Goal: Transaction & Acquisition: Purchase product/service

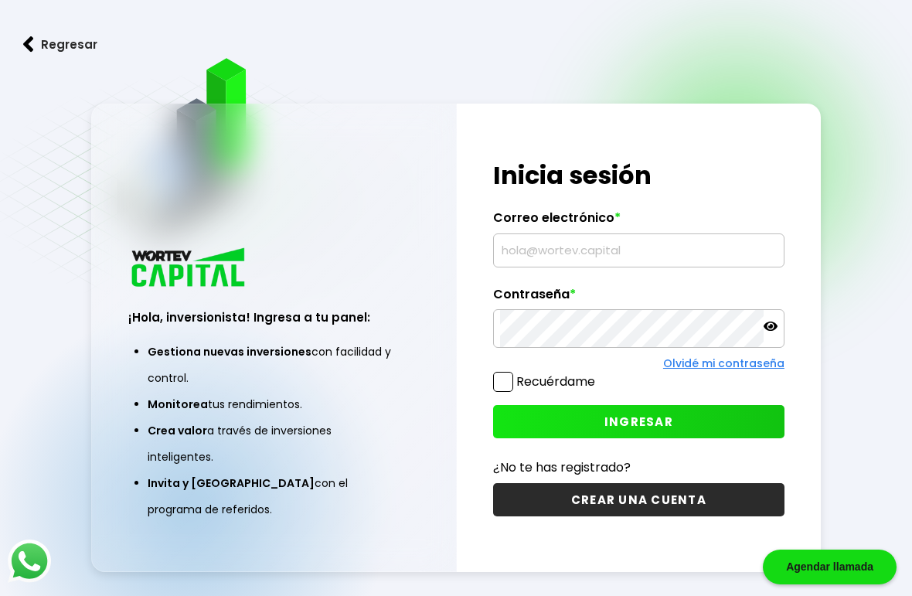
click at [588, 267] on input "text" at bounding box center [639, 250] width 278 height 32
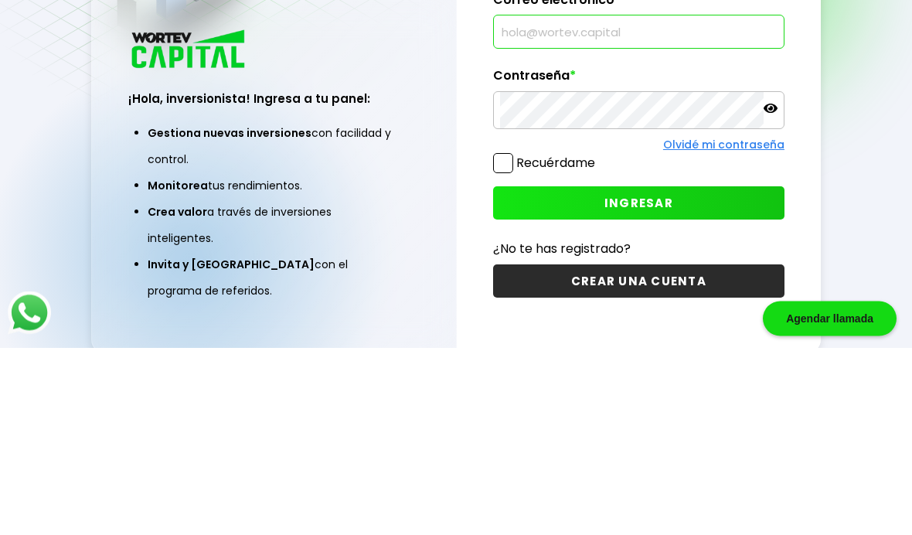
scroll to position [141, 0]
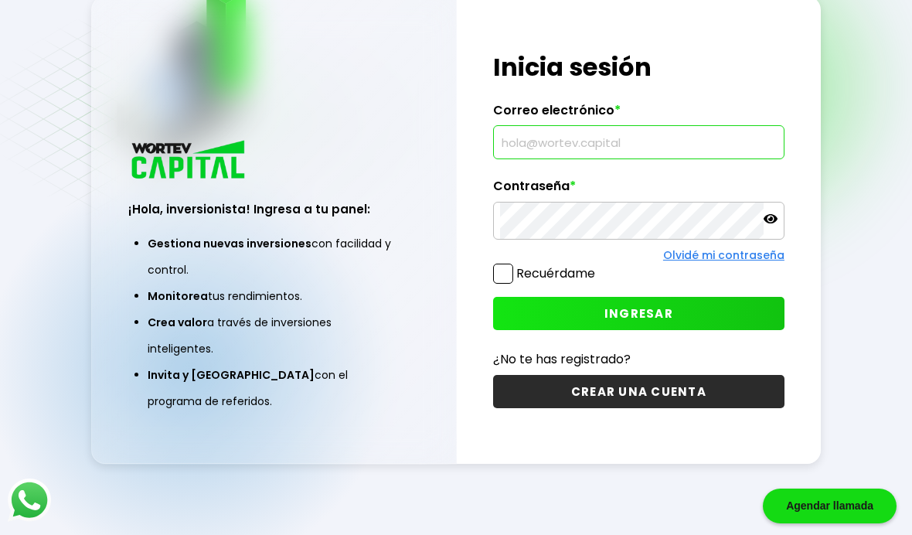
type input "alemijanre@gmail.com"
click at [860, 90] on div "Regresar ¡Hola, inversionista! Ingresa a tu panel: Gestiona nuevas inversiones …" at bounding box center [456, 229] width 912 height 612
click at [630, 305] on span "INGRESAR" at bounding box center [639, 313] width 69 height 16
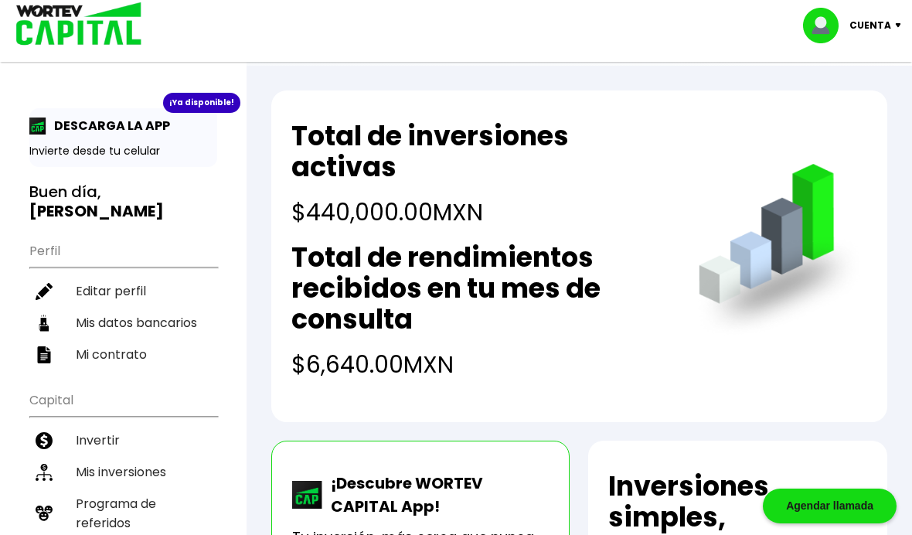
click at [130, 456] on li "Mis inversiones" at bounding box center [123, 472] width 188 height 32
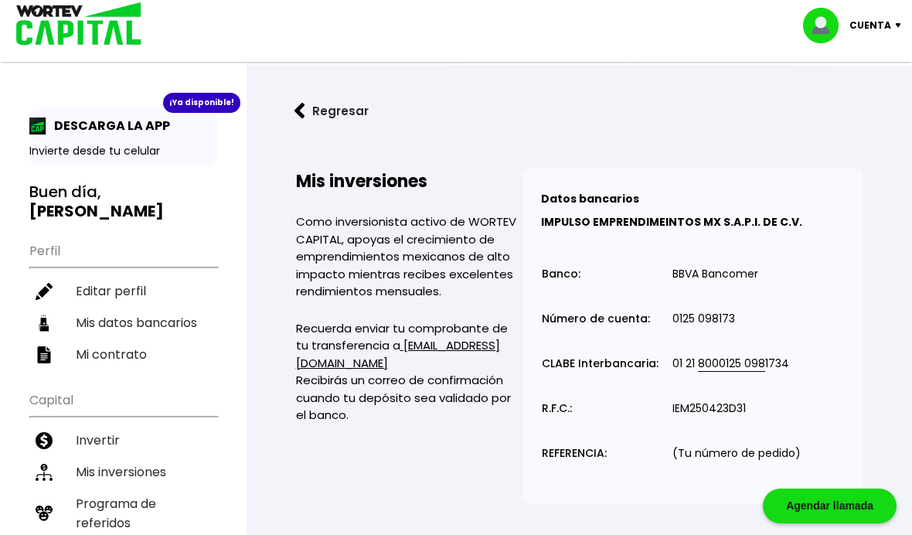
click at [305, 113] on img at bounding box center [300, 111] width 11 height 16
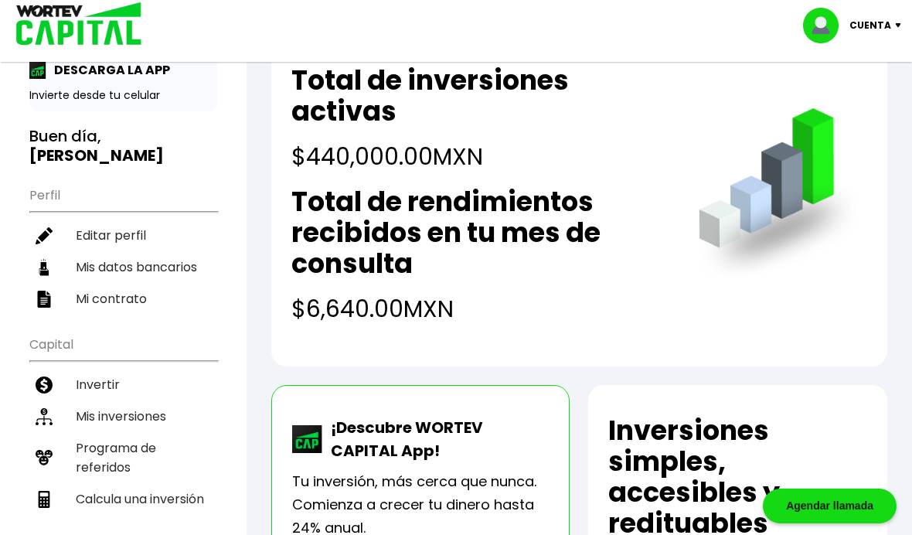
scroll to position [56, 0]
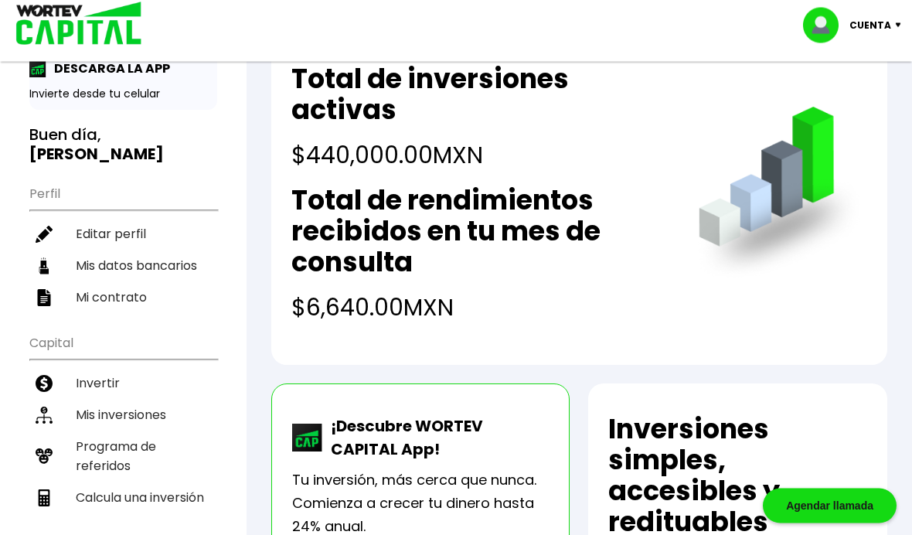
click at [97, 368] on li "Invertir" at bounding box center [123, 384] width 188 height 32
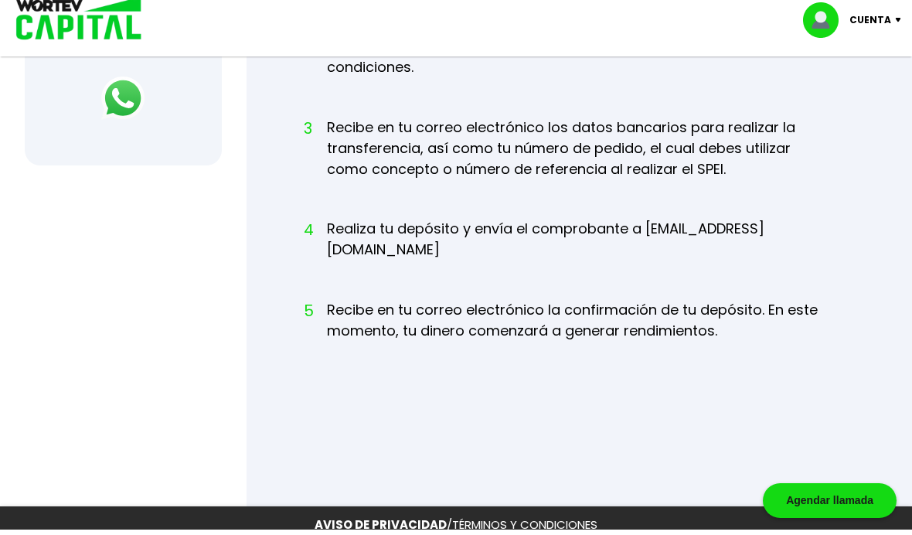
scroll to position [776, 0]
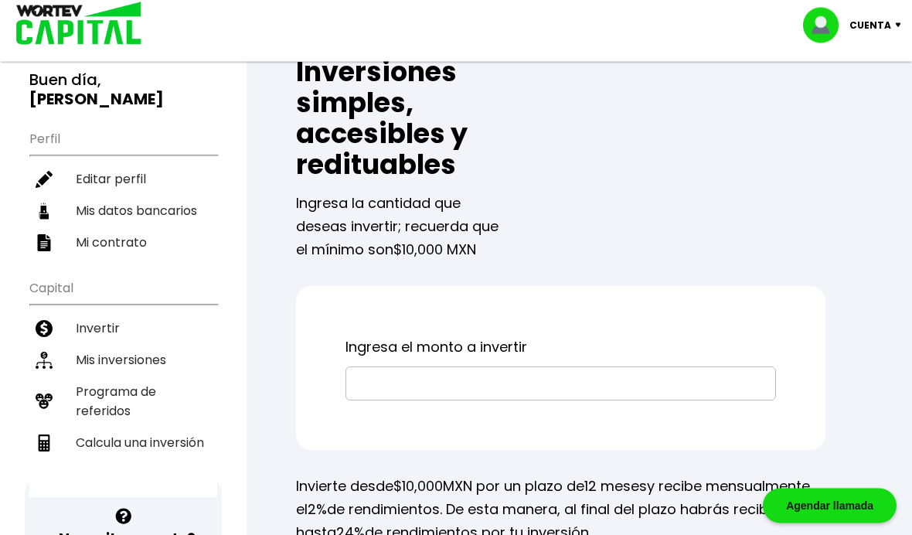
click at [558, 387] on input "text" at bounding box center [561, 384] width 417 height 32
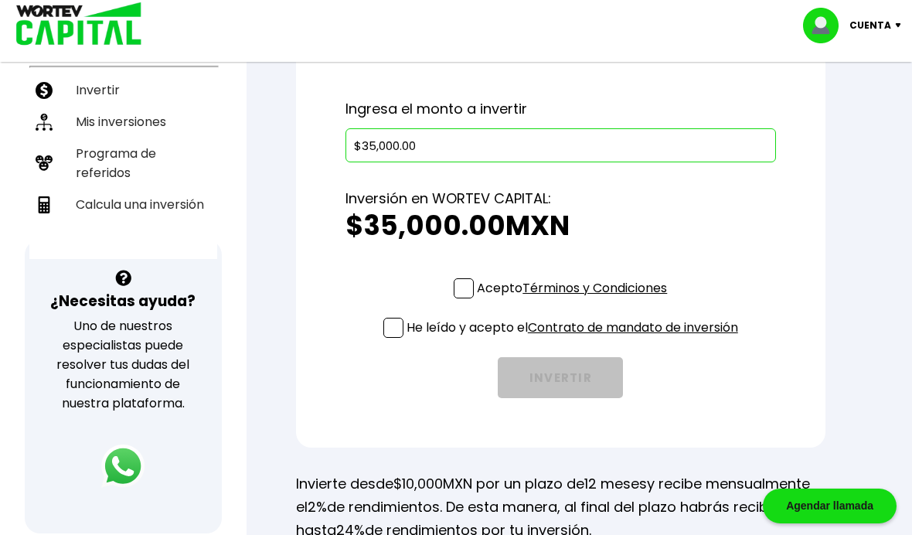
scroll to position [350, 0]
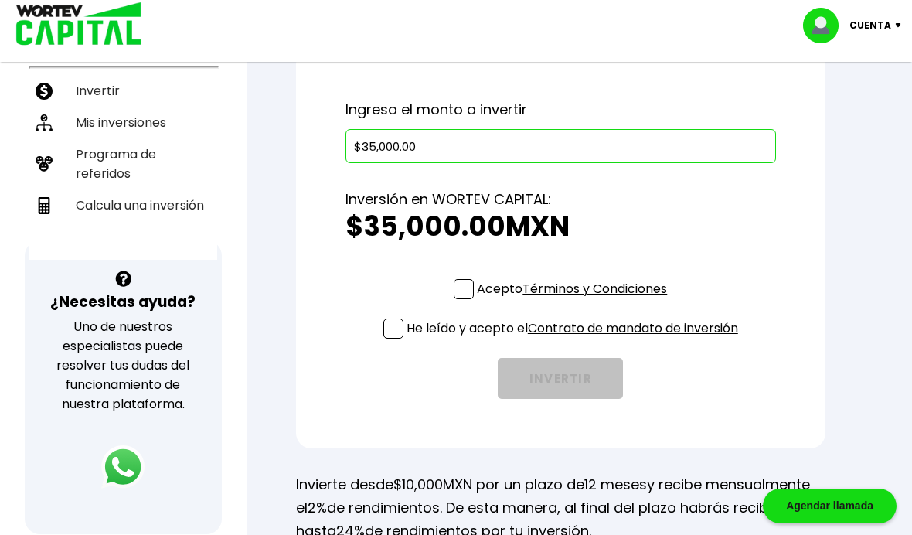
type input "$35,000.00"
click at [464, 292] on span at bounding box center [464, 289] width 20 height 20
click at [575, 301] on input "Acepto Términos y Condiciones" at bounding box center [575, 301] width 0 height 0
click at [394, 336] on span at bounding box center [394, 329] width 20 height 20
click at [575, 340] on input "He leído y acepto el Contrato de mandato de inversión" at bounding box center [575, 340] width 0 height 0
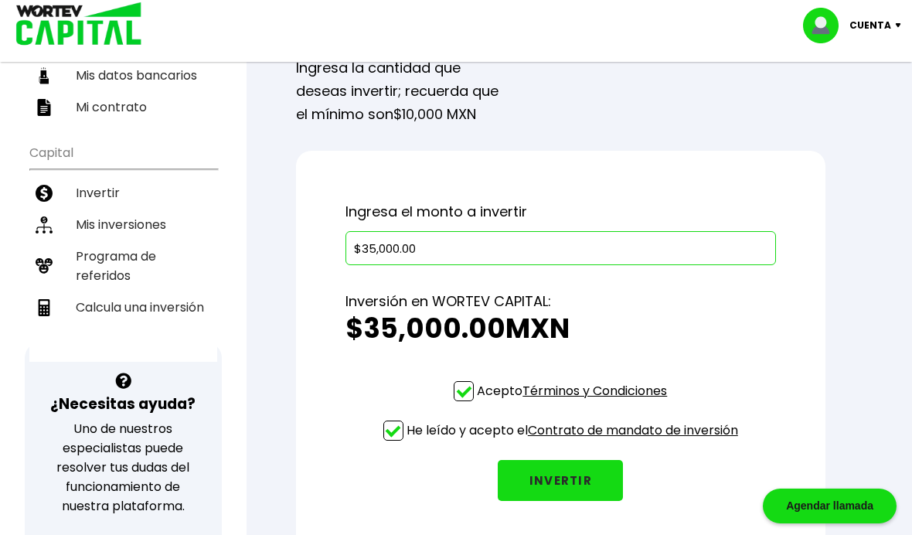
scroll to position [234, 0]
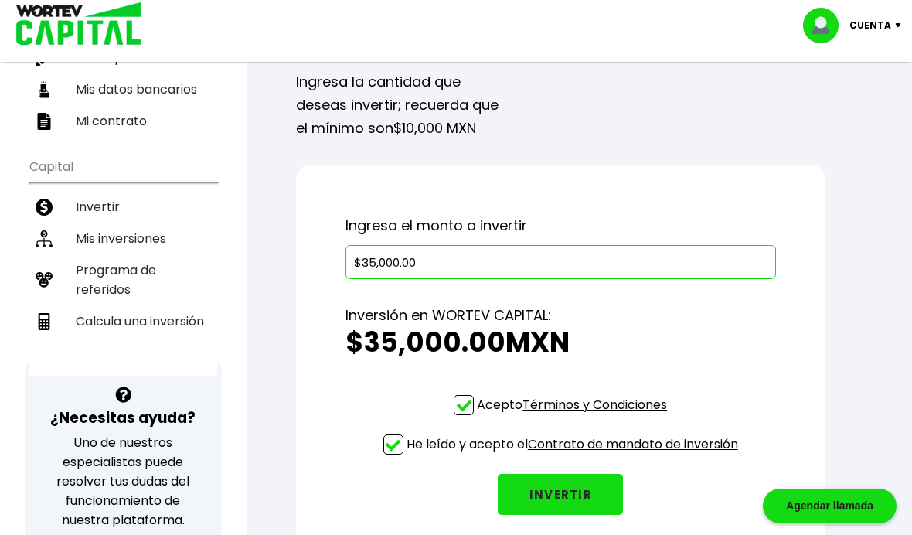
click at [568, 497] on button "INVERTIR" at bounding box center [560, 494] width 125 height 41
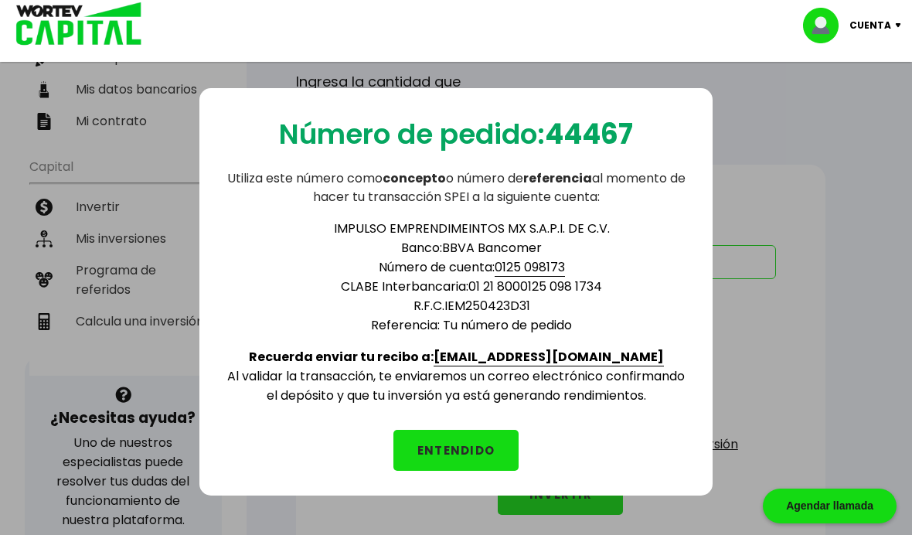
click at [452, 444] on button "ENTENDIDO" at bounding box center [456, 450] width 125 height 41
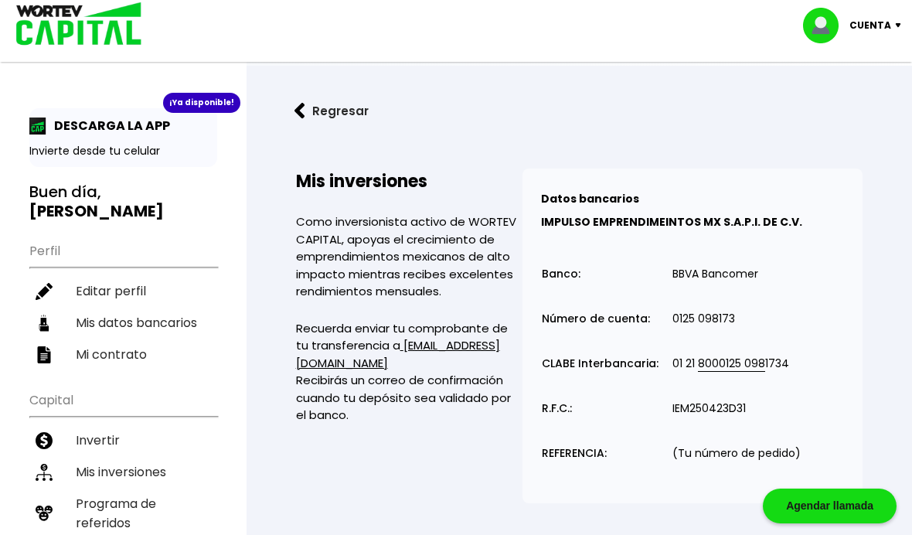
click at [867, 26] on p "Cuenta" at bounding box center [871, 25] width 42 height 23
click at [846, 109] on li "Cerrar sesión" at bounding box center [855, 103] width 124 height 32
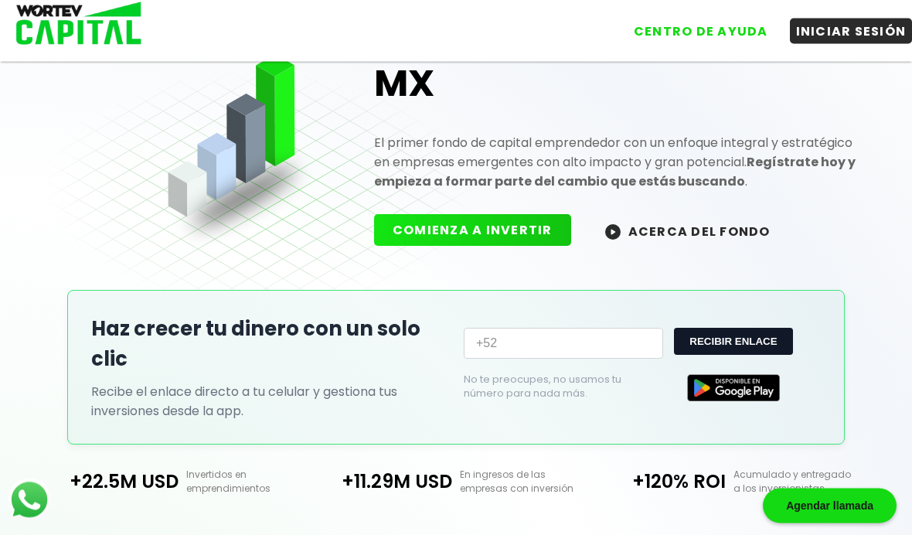
scroll to position [97, 0]
